Goal: Task Accomplishment & Management: Manage account settings

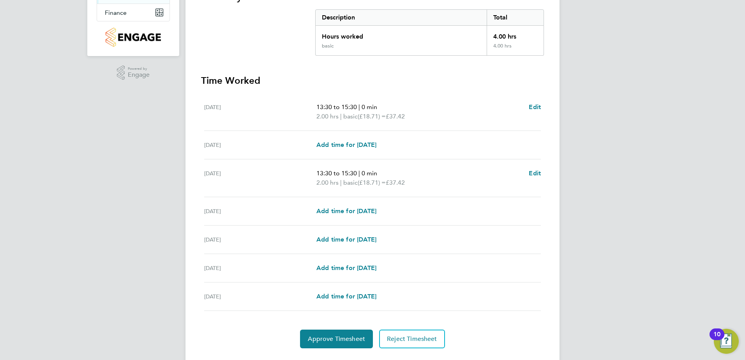
scroll to position [156, 0]
click at [435, 343] on button "Reject Timesheet" at bounding box center [412, 338] width 66 height 19
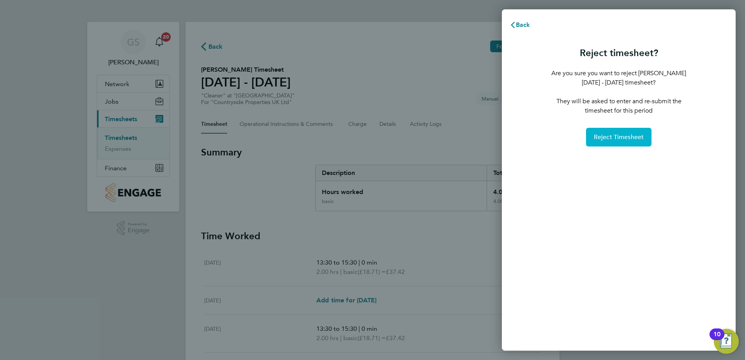
click at [598, 142] on button "Reject Timesheet" at bounding box center [619, 137] width 66 height 19
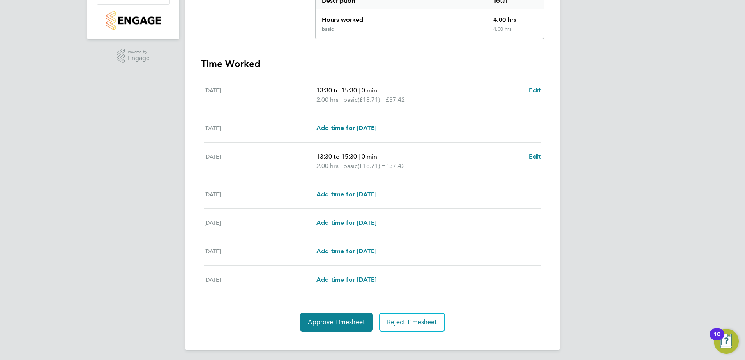
scroll to position [175, 0]
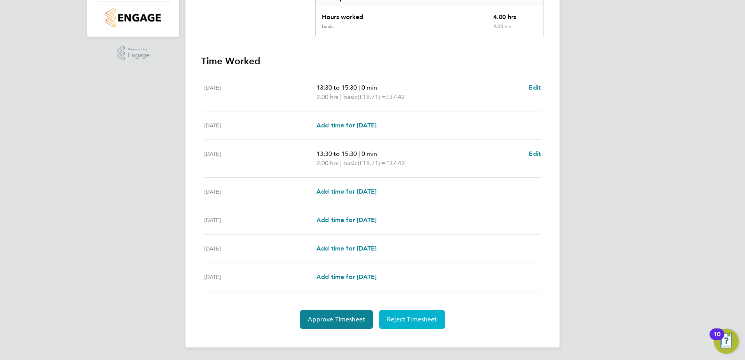
click at [413, 322] on span "Reject Timesheet" at bounding box center [412, 320] width 50 height 8
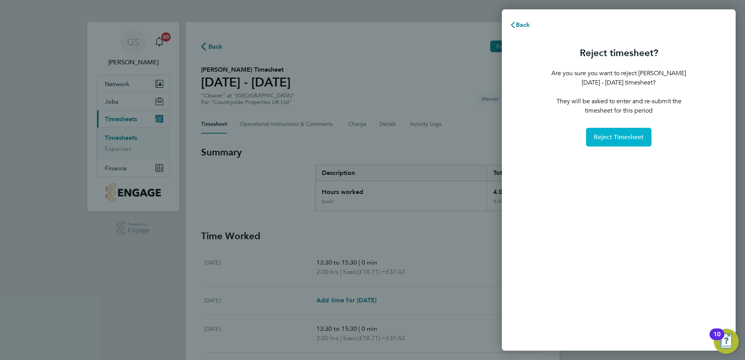
click at [621, 139] on span "Reject Timesheet" at bounding box center [619, 137] width 50 height 8
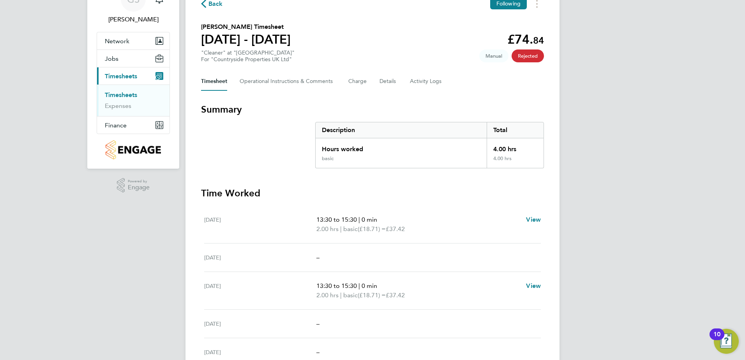
scroll to position [39, 0]
